Goal: Navigation & Orientation: Locate item on page

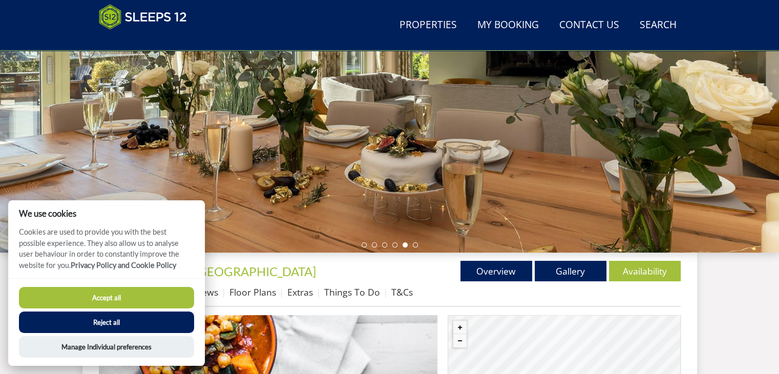
scroll to position [206, 0]
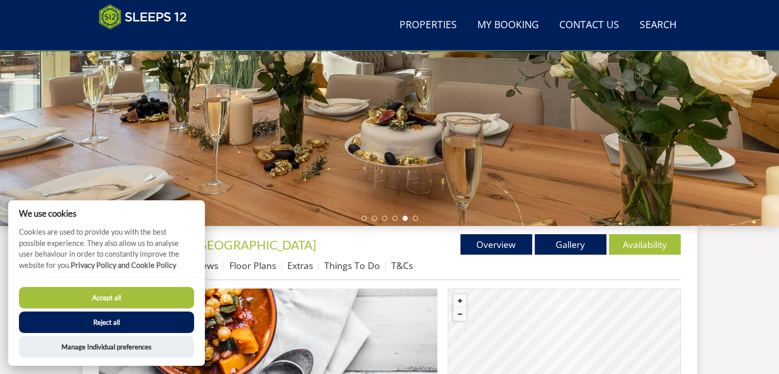
click at [111, 294] on button "Accept all" at bounding box center [106, 298] width 175 height 22
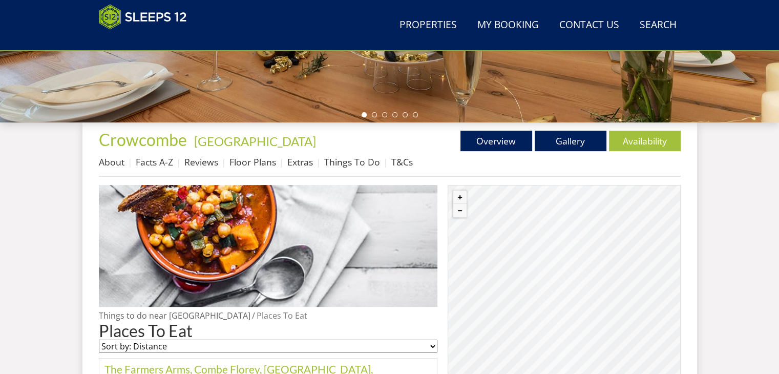
scroll to position [322, 0]
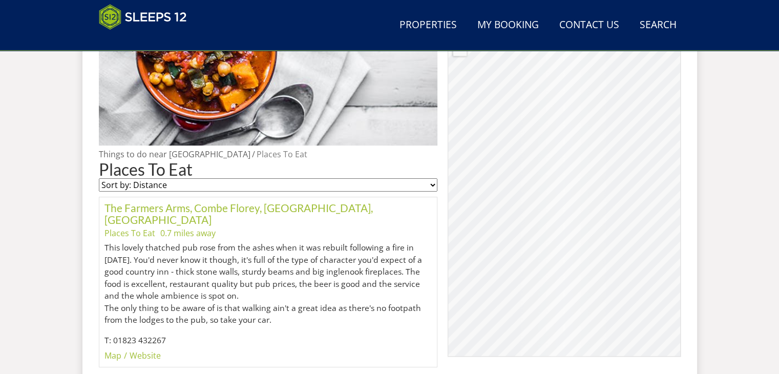
click at [517, 161] on div "© MapTiler © OpenStreetMap contributors" at bounding box center [564, 190] width 233 height 333
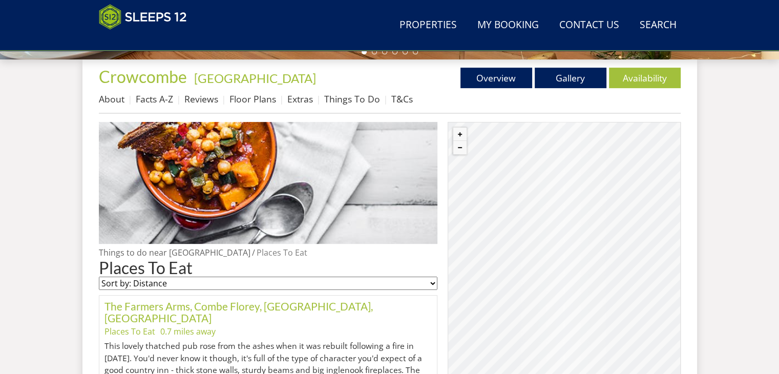
scroll to position [371, 0]
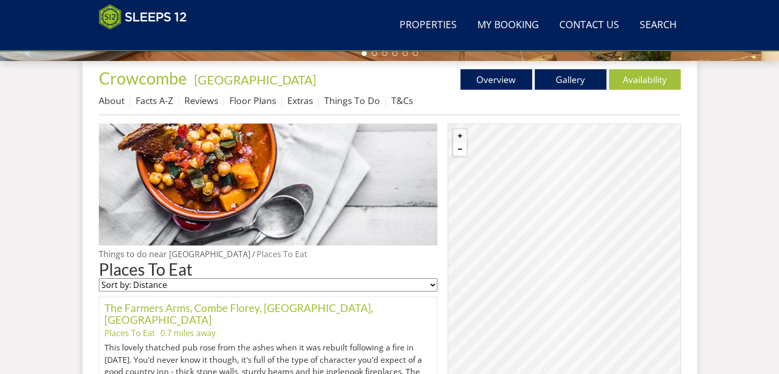
click at [458, 146] on button "Zoom out" at bounding box center [459, 148] width 13 height 13
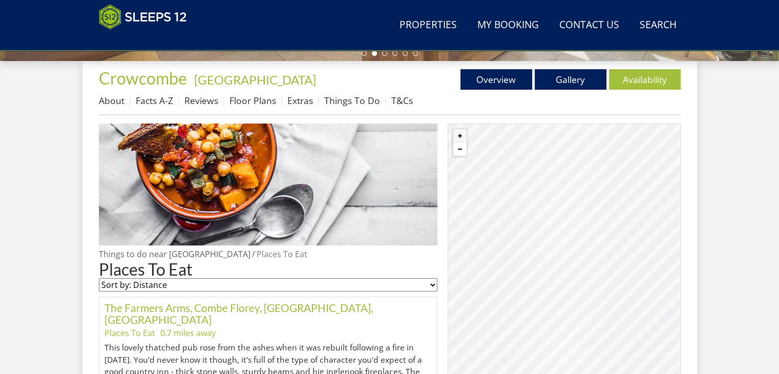
click at [458, 146] on button "Zoom out" at bounding box center [459, 148] width 13 height 13
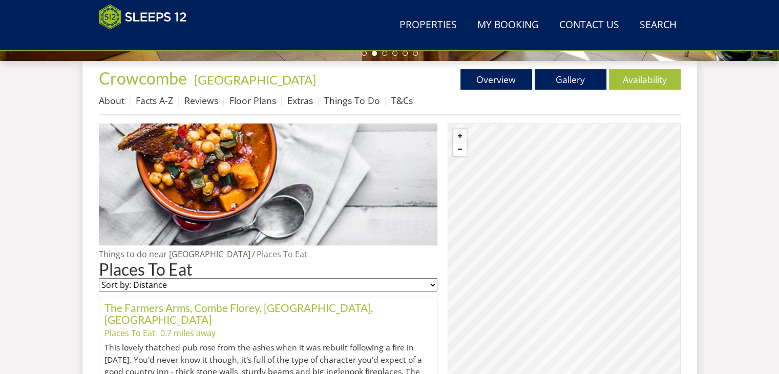
click at [458, 146] on button "Zoom out" at bounding box center [459, 148] width 13 height 13
click at [462, 137] on button "Zoom in" at bounding box center [459, 135] width 13 height 13
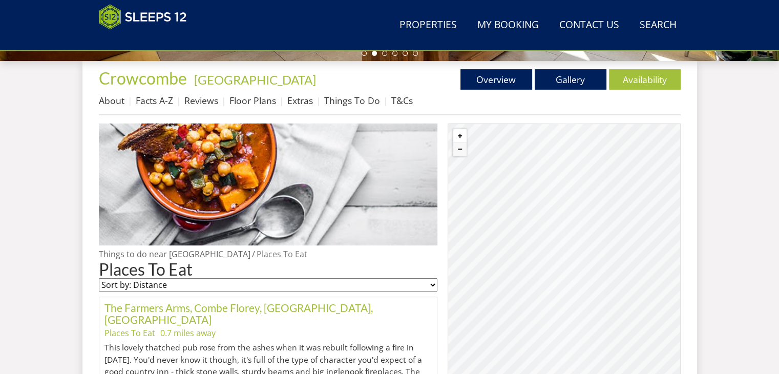
click at [462, 137] on button "Zoom in" at bounding box center [459, 135] width 13 height 13
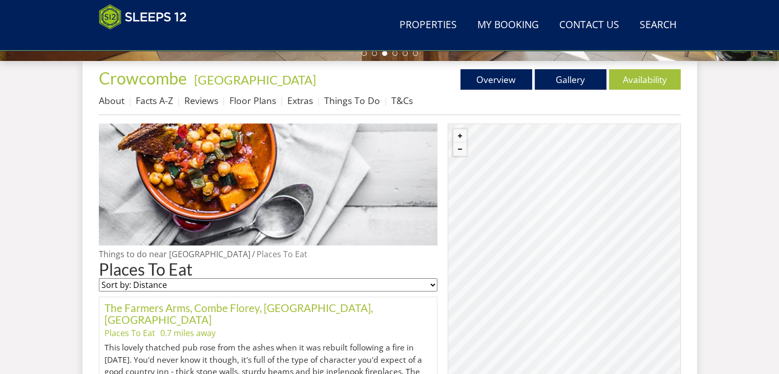
drag, startPoint x: 546, startPoint y: 194, endPoint x: 582, endPoint y: 304, distance: 115.3
click at [582, 304] on div "© MapTiler © OpenStreetMap contributors" at bounding box center [564, 289] width 233 height 333
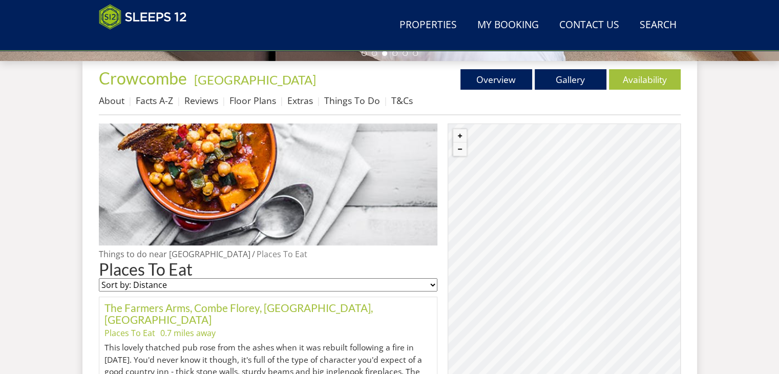
drag, startPoint x: 575, startPoint y: 224, endPoint x: 582, endPoint y: 303, distance: 79.2
click at [582, 303] on div "© MapTiler © OpenStreetMap contributors" at bounding box center [564, 289] width 233 height 333
